Goal: Check status

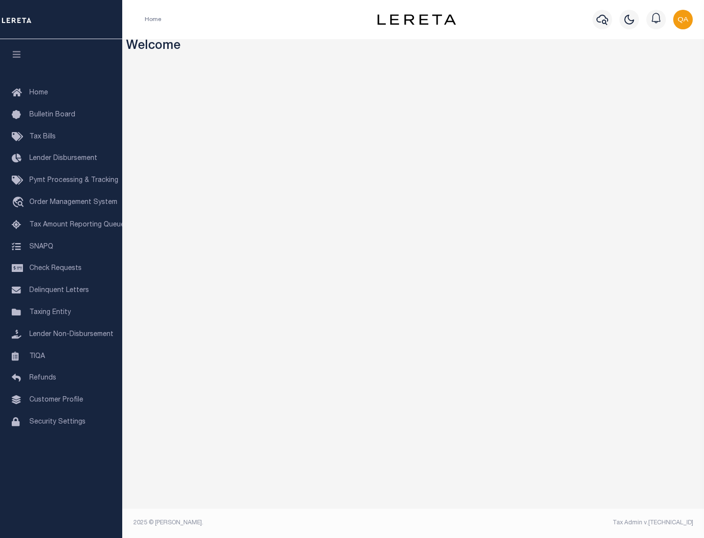
click at [61, 268] on span "Check Requests" at bounding box center [55, 268] width 52 height 7
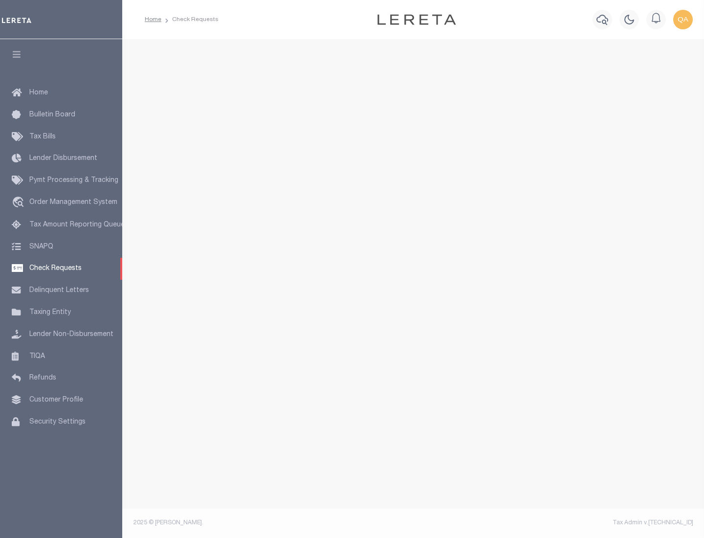
select select "50"
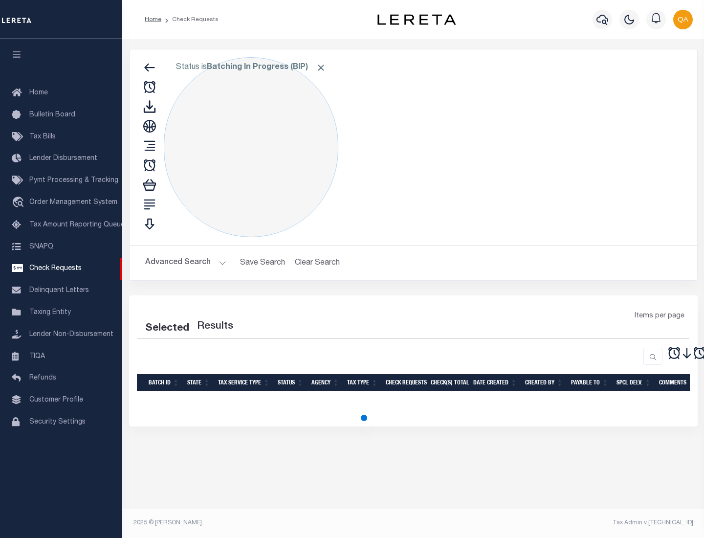
select select "50"
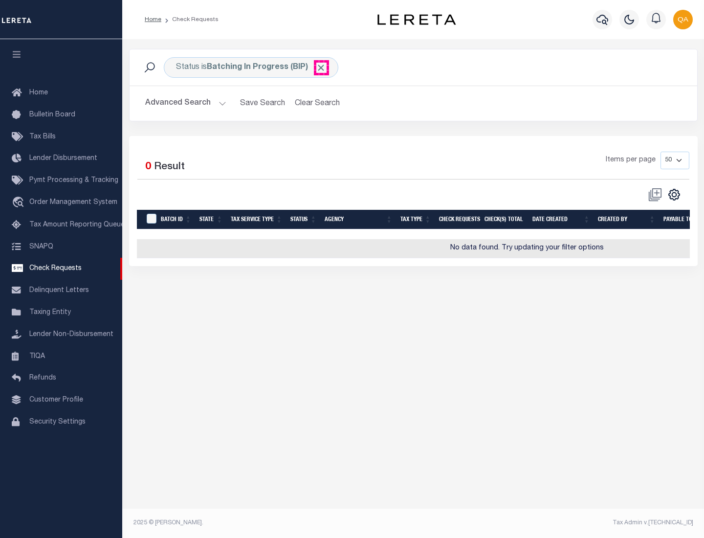
click at [321, 67] on span "Click to Remove" at bounding box center [321, 68] width 10 height 10
